Goal: Task Accomplishment & Management: Complete application form

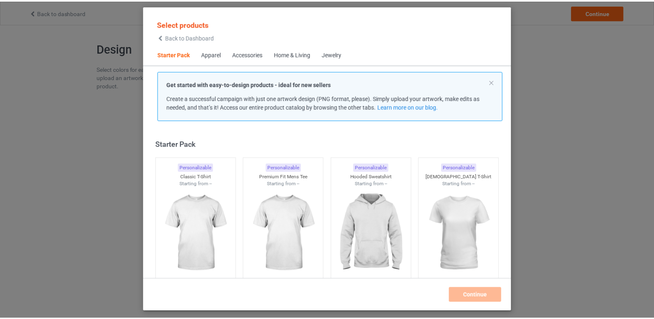
scroll to position [11, 0]
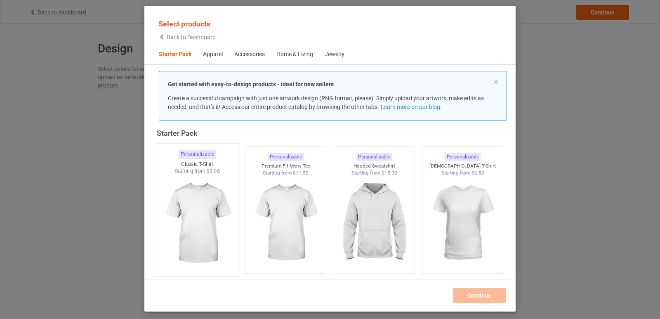
click at [214, 220] on img at bounding box center [197, 223] width 78 height 97
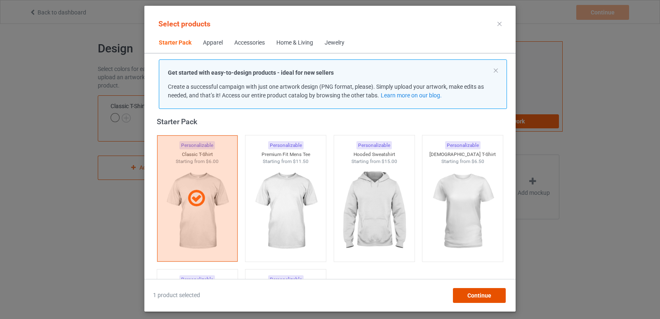
click at [480, 295] on span "Continue" at bounding box center [479, 295] width 24 height 7
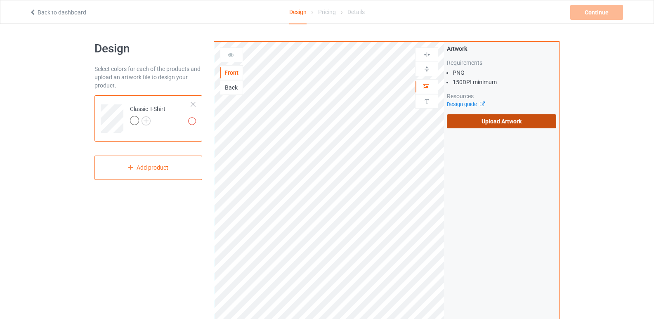
click at [487, 126] on label "Upload Artwork" at bounding box center [501, 121] width 109 height 14
click at [0, 0] on input "Upload Artwork" at bounding box center [0, 0] width 0 height 0
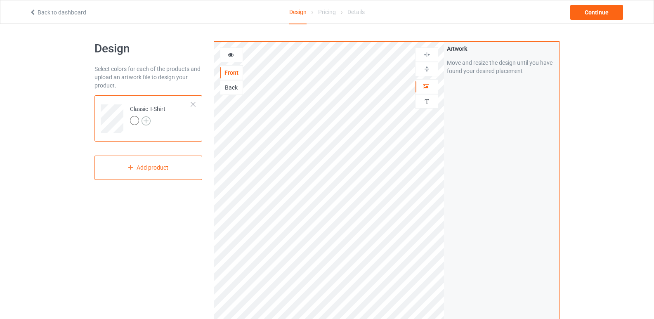
click at [148, 122] on img at bounding box center [145, 120] width 9 height 9
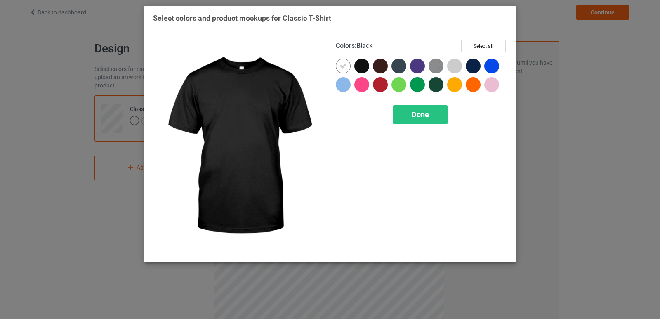
click at [363, 64] on div at bounding box center [361, 66] width 15 height 15
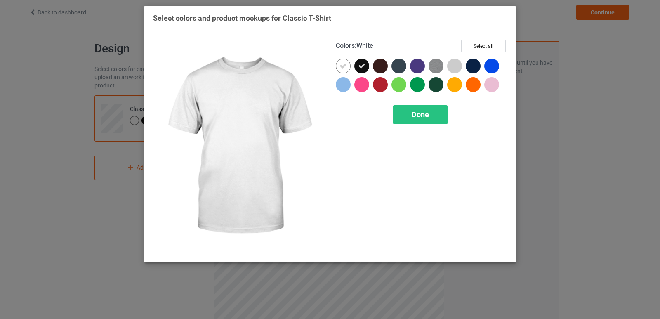
click at [346, 67] on icon at bounding box center [342, 65] width 7 height 7
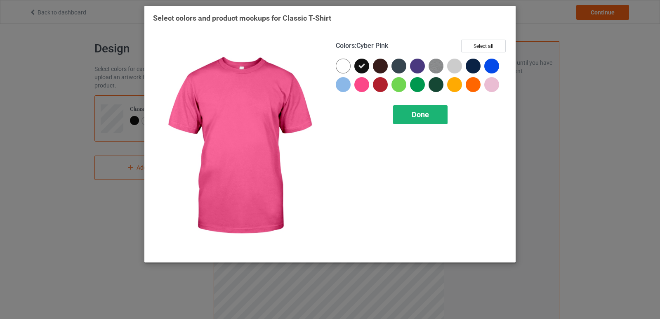
click at [407, 113] on div "Done" at bounding box center [420, 114] width 54 height 19
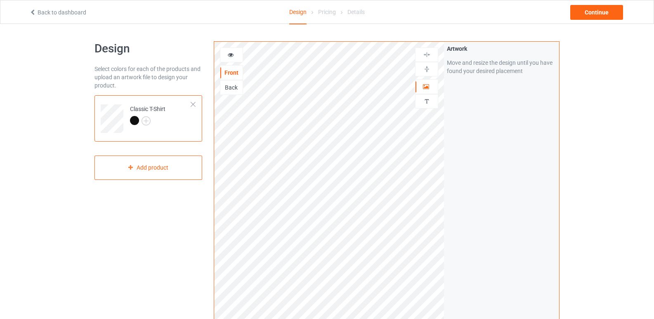
click at [233, 54] on icon at bounding box center [230, 54] width 7 height 6
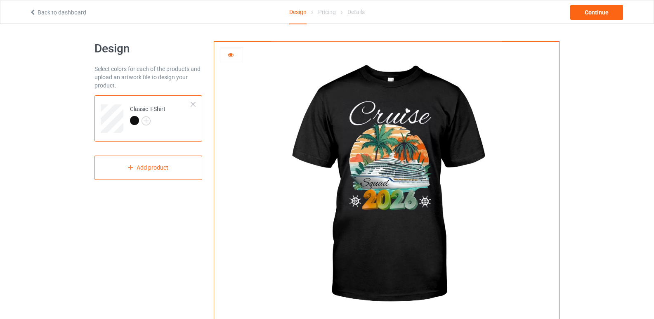
click at [227, 55] on div at bounding box center [231, 55] width 22 height 8
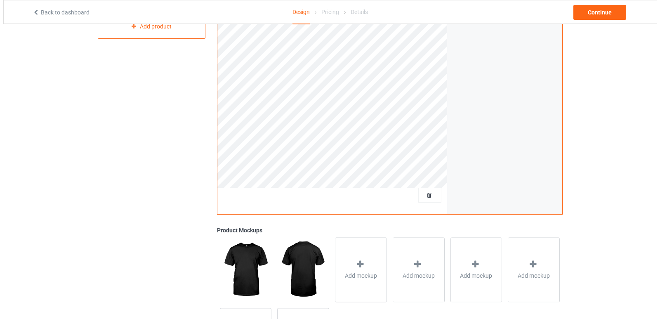
scroll to position [165, 0]
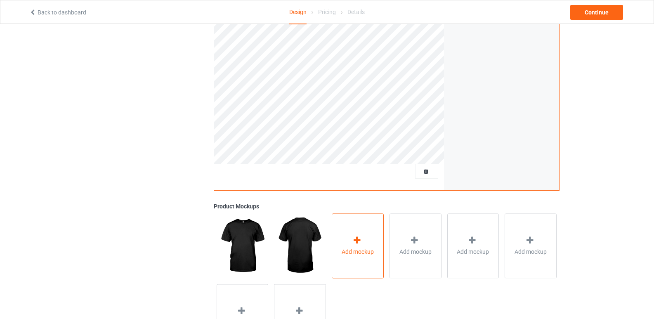
click at [358, 232] on div "Add mockup" at bounding box center [358, 245] width 52 height 65
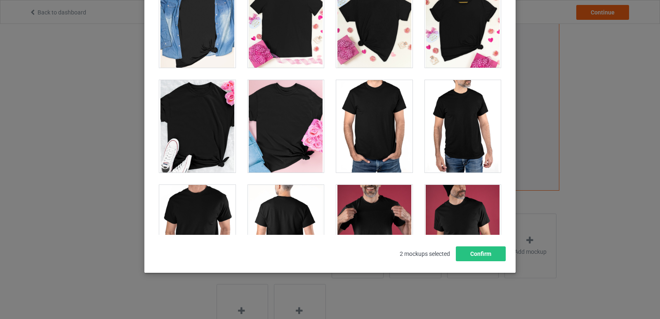
scroll to position [3382, 0]
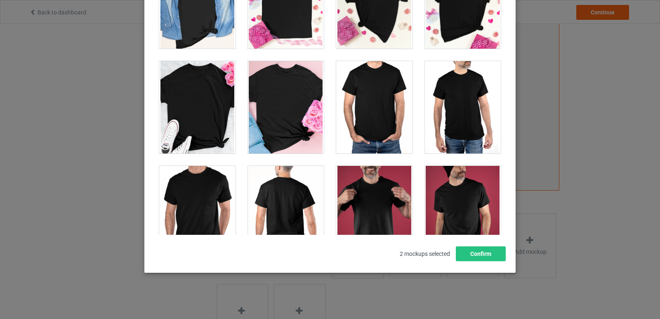
click at [193, 100] on div at bounding box center [197, 107] width 76 height 92
click at [274, 101] on div at bounding box center [286, 107] width 76 height 92
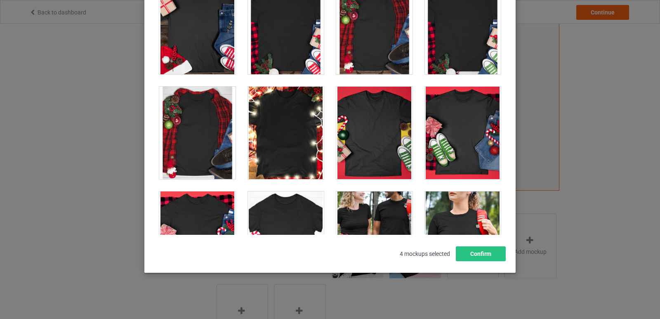
scroll to position [9033, 0]
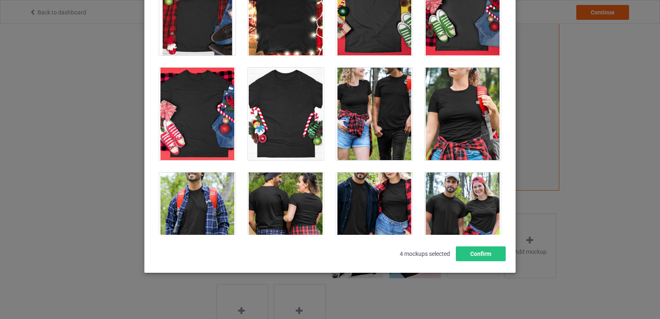
click at [454, 98] on div at bounding box center [463, 114] width 76 height 92
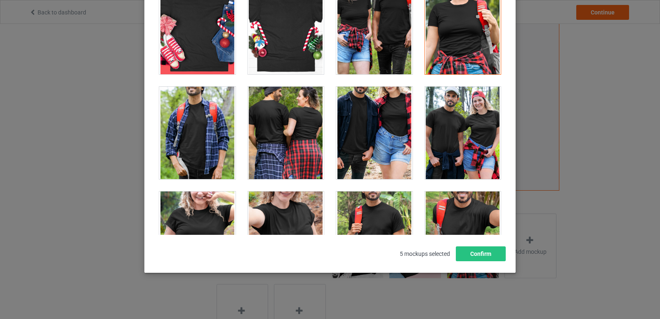
scroll to position [9240, 0]
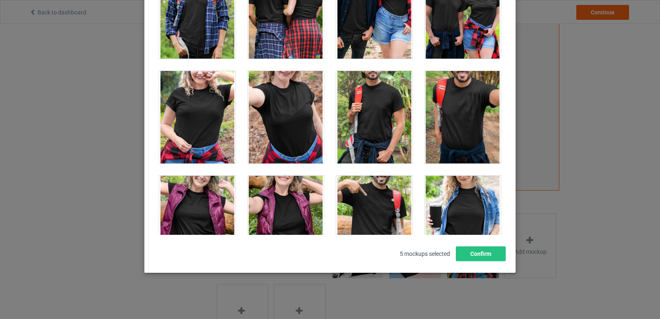
click at [303, 123] on div at bounding box center [286, 117] width 76 height 92
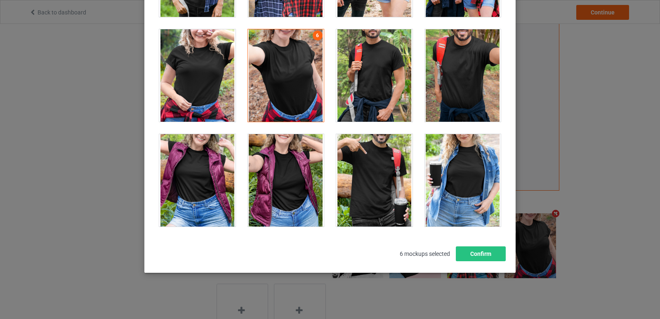
scroll to position [9281, 0]
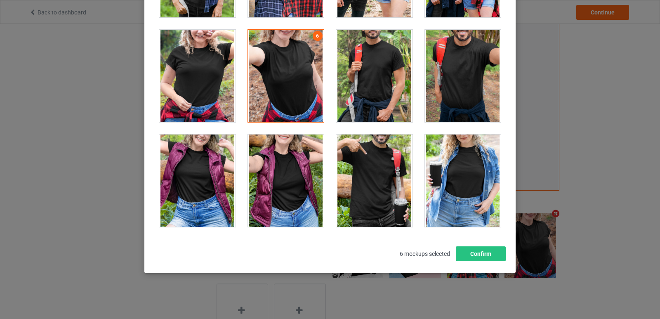
click at [365, 174] on div at bounding box center [374, 180] width 76 height 92
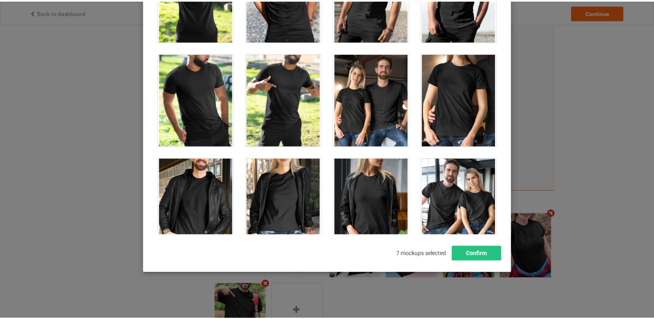
scroll to position [9900, 0]
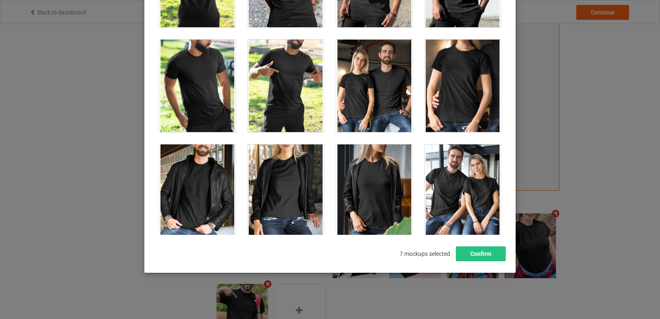
click at [438, 174] on div at bounding box center [463, 190] width 76 height 92
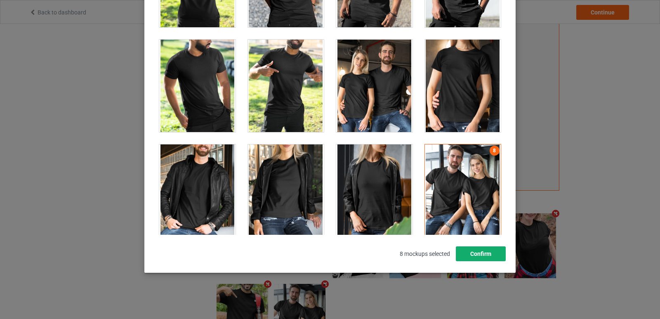
click at [479, 256] on button "Confirm" at bounding box center [481, 253] width 50 height 15
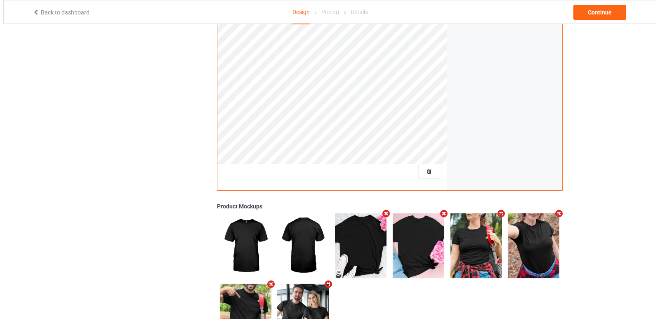
scroll to position [206, 0]
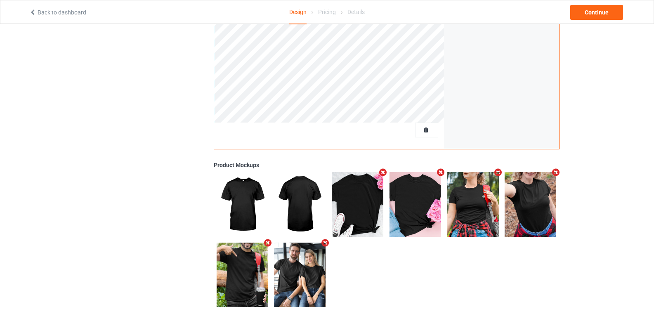
click at [498, 174] on icon "Remove mockup" at bounding box center [498, 172] width 10 height 9
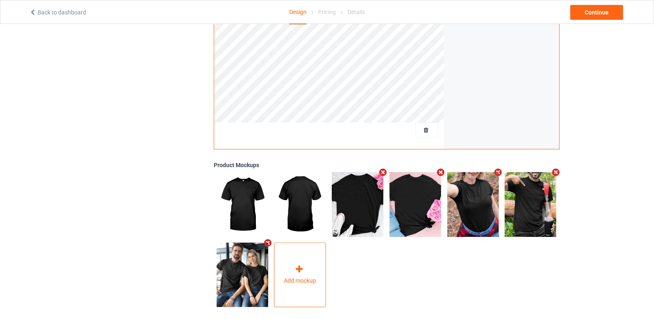
click at [299, 271] on icon at bounding box center [299, 269] width 10 height 9
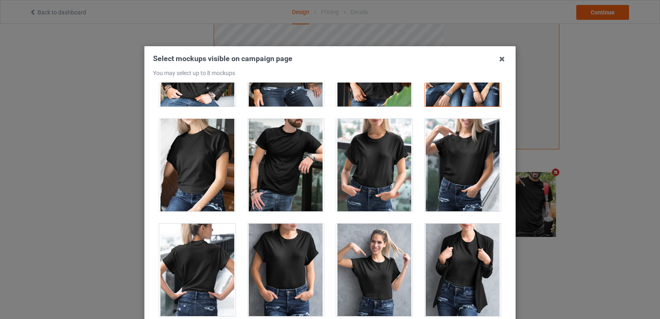
scroll to position [10147, 0]
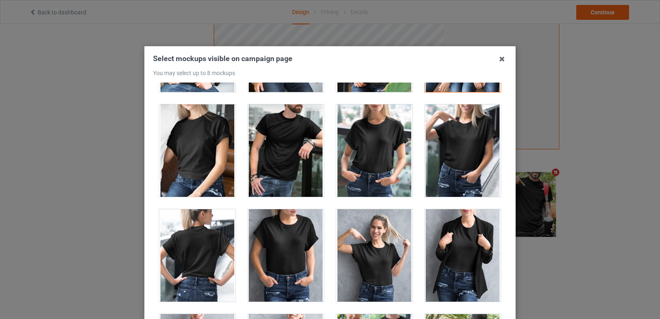
click at [469, 130] on div at bounding box center [463, 150] width 76 height 92
click at [457, 143] on div at bounding box center [463, 150] width 76 height 92
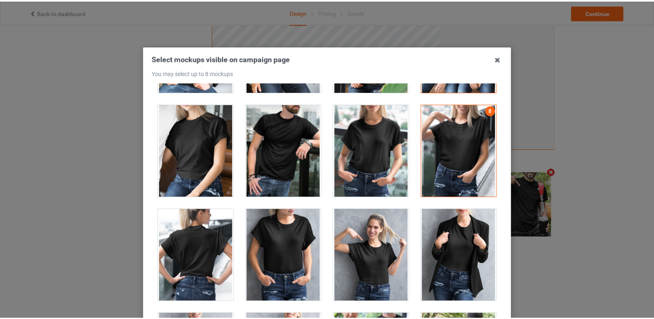
scroll to position [103, 0]
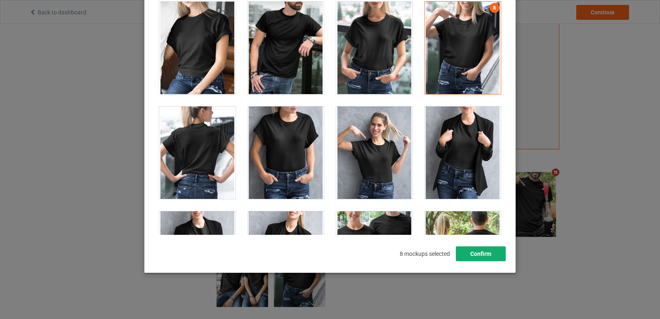
click at [481, 247] on button "Confirm" at bounding box center [481, 253] width 50 height 15
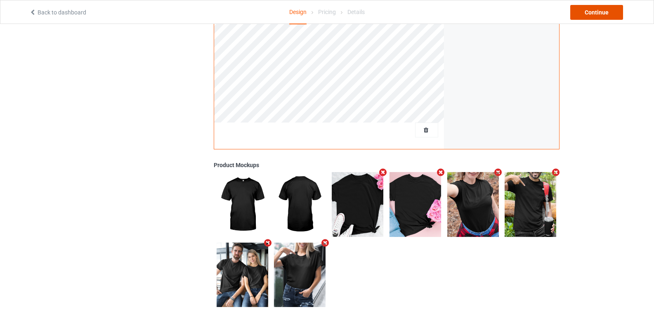
click at [585, 16] on div "Continue" at bounding box center [596, 12] width 53 height 15
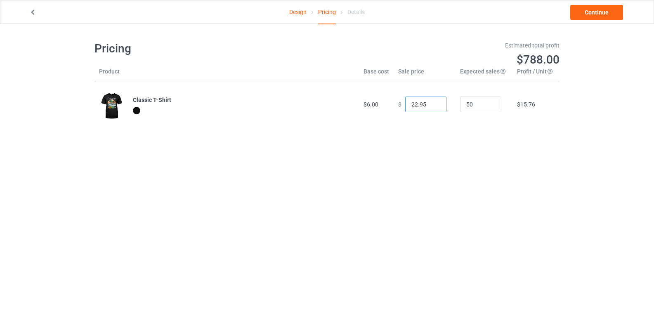
click at [433, 108] on input "21.95" at bounding box center [425, 105] width 41 height 16
click at [433, 108] on input "20.95" at bounding box center [425, 105] width 41 height 16
click at [433, 106] on input "19.95" at bounding box center [425, 105] width 41 height 16
click at [433, 106] on input "18.95" at bounding box center [425, 105] width 41 height 16
click at [433, 106] on input "17.95" at bounding box center [425, 105] width 41 height 16
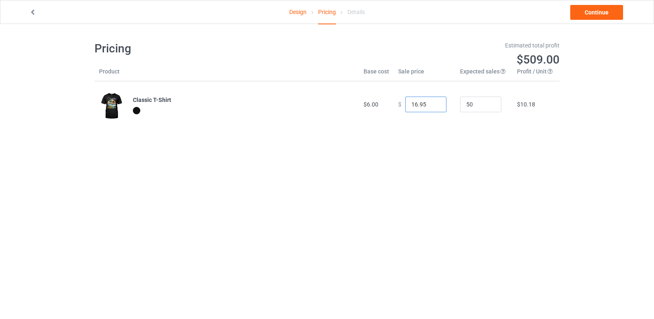
type input "16.95"
click at [433, 106] on input "16.95" at bounding box center [425, 105] width 41 height 16
click at [592, 15] on link "Continue" at bounding box center [596, 12] width 53 height 15
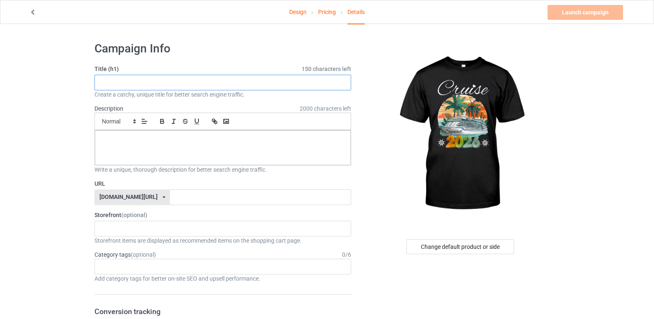
click at [231, 79] on input "text" at bounding box center [222, 83] width 257 height 16
paste input "Cruise Squad 2026 Family Vacation Beach Matching Groupe"
type input "Cruise Squad 2026 Family Vacation Beach Matching Groupe"
click at [250, 142] on p at bounding box center [222, 140] width 243 height 8
click at [244, 149] on div at bounding box center [223, 147] width 256 height 35
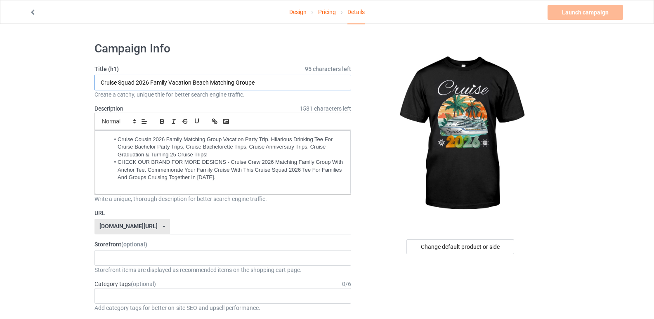
drag, startPoint x: 100, startPoint y: 82, endPoint x: 167, endPoint y: 84, distance: 67.3
click at [167, 84] on input "Cruise Squad 2026 Family Vacation Beach Matching Groupe" at bounding box center [222, 83] width 257 height 16
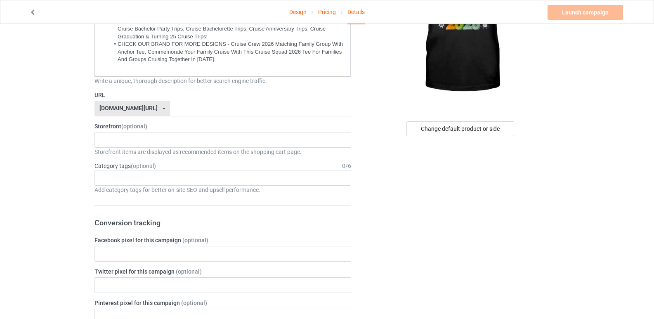
scroll to position [165, 0]
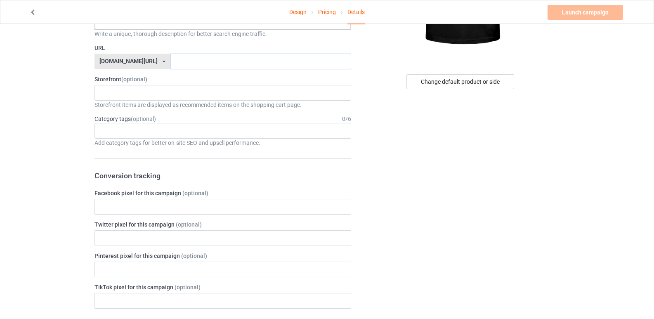
click at [177, 61] on input "text" at bounding box center [260, 62] width 181 height 16
paste input "Cruise Squad 2026 Family"
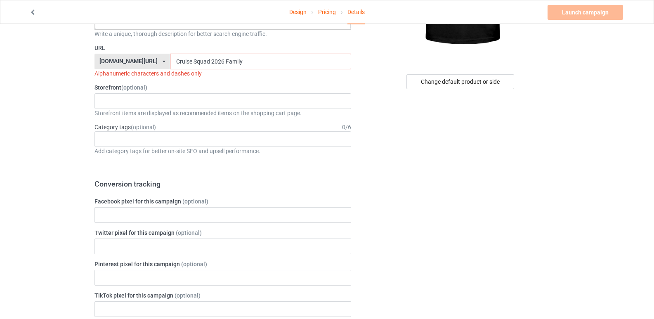
click at [203, 57] on input "Cruise Squad 2026 Family" at bounding box center [260, 62] width 181 height 16
click at [189, 61] on input "Cruise Squad 2026Family" at bounding box center [260, 62] width 181 height 16
click at [170, 59] on input "Cruise Squad2026Family" at bounding box center [260, 62] width 181 height 16
click at [170, 60] on input "Cruis Squad2026Family" at bounding box center [260, 62] width 181 height 16
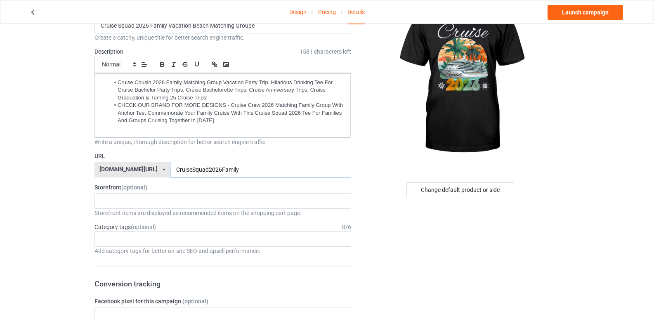
scroll to position [0, 0]
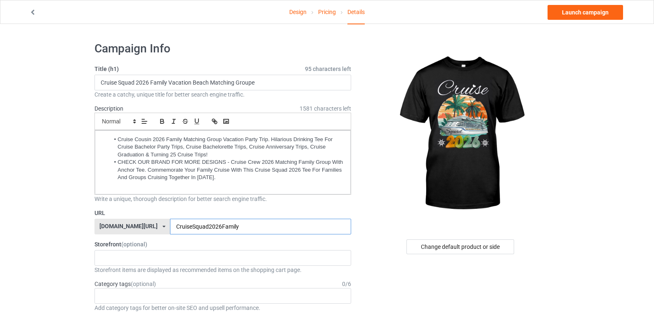
type input "CruiseSquad2026Family"
click at [163, 83] on input "Cruise Squad 2026 Family Vacation Beach Matching Groupe" at bounding box center [222, 83] width 257 height 16
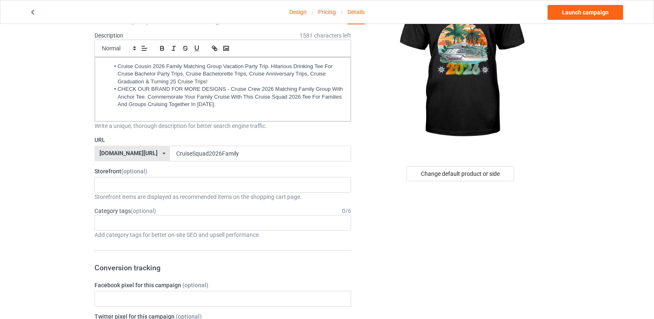
scroll to position [82, 0]
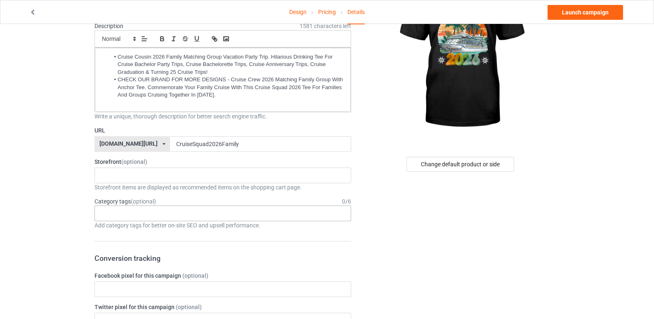
click at [149, 210] on div "Age > [DEMOGRAPHIC_DATA] > 1 Age > [DEMOGRAPHIC_DATA] Months > 1 Month Age > [D…" at bounding box center [222, 213] width 257 height 16
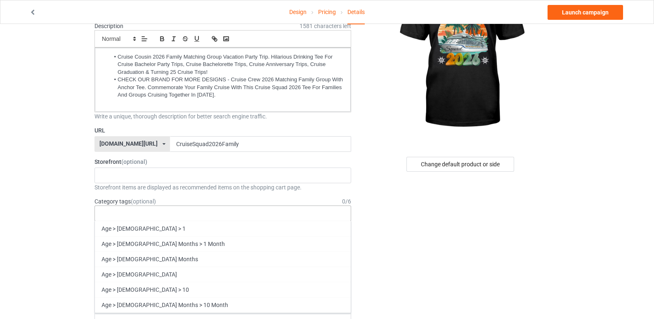
paste input "Family"
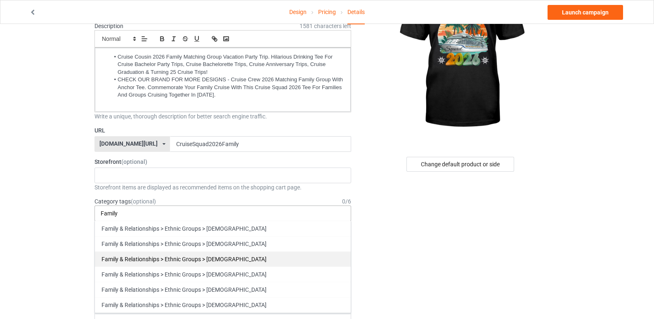
type input "Family"
click at [200, 254] on div "Family & Relationships > Ethnic Groups > [DEMOGRAPHIC_DATA]" at bounding box center [223, 258] width 256 height 15
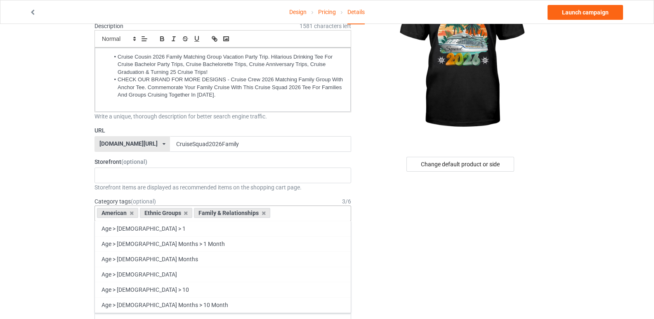
scroll to position [41, 0]
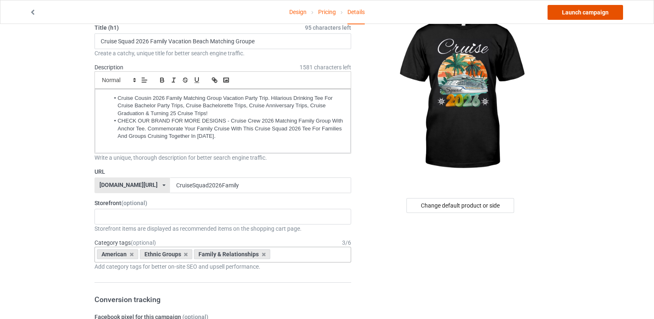
click at [583, 16] on link "Launch campaign" at bounding box center [584, 12] width 75 height 15
